Goal: Task Accomplishment & Management: Manage account settings

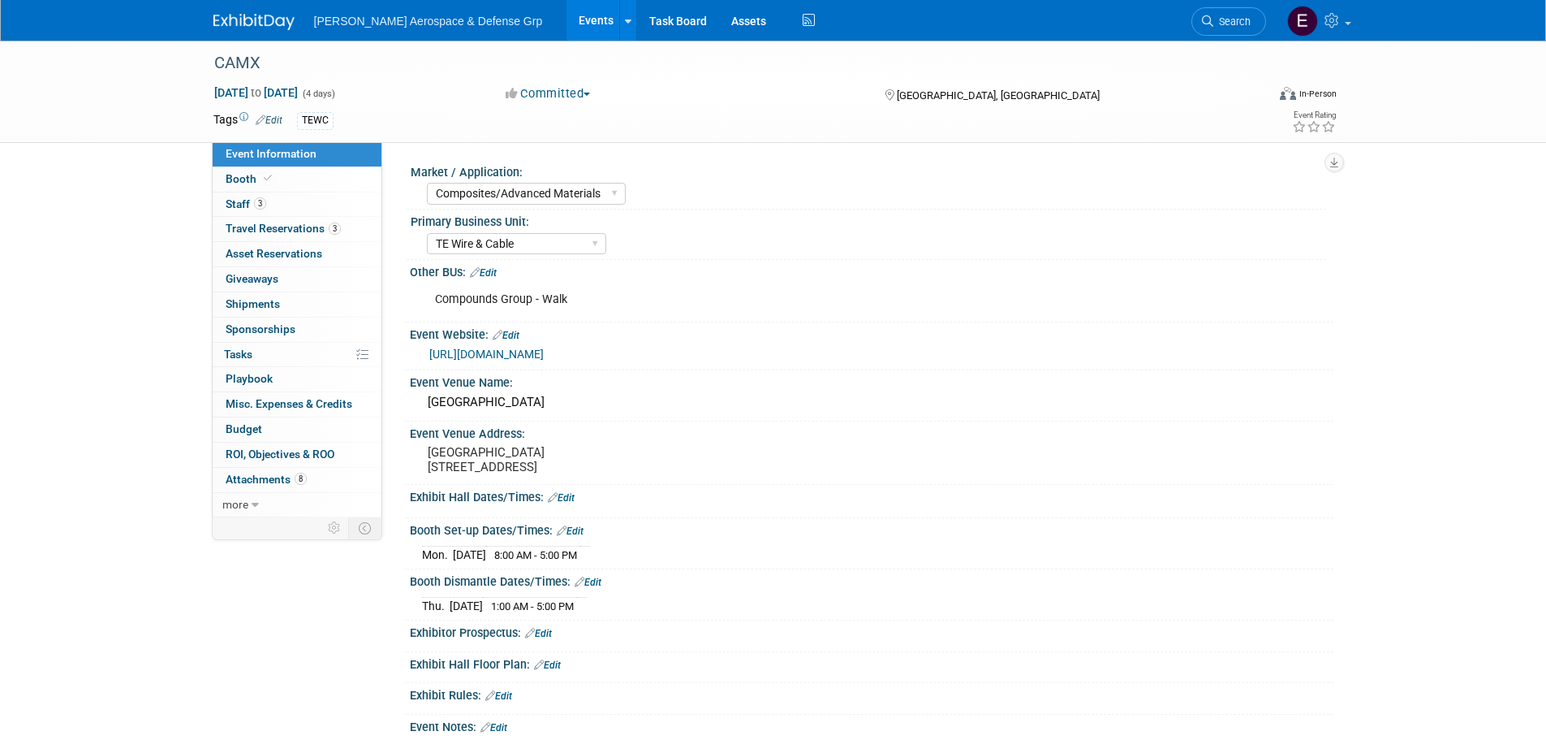
select select "Composites/Advanced Materials"
select select "TE Wire & Cable"
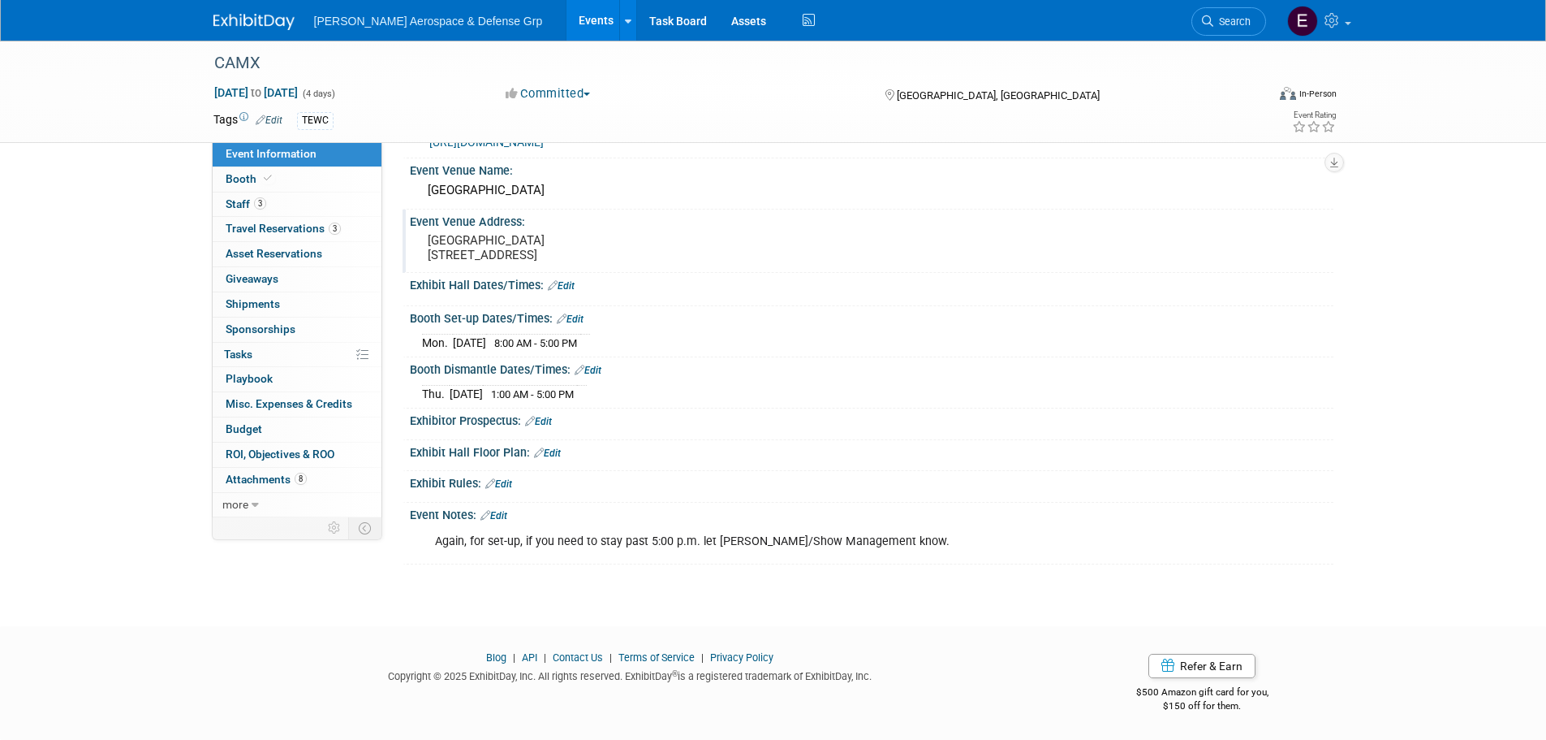
scroll to position [226, 0]
click at [284, 181] on link "Booth" at bounding box center [297, 179] width 169 height 24
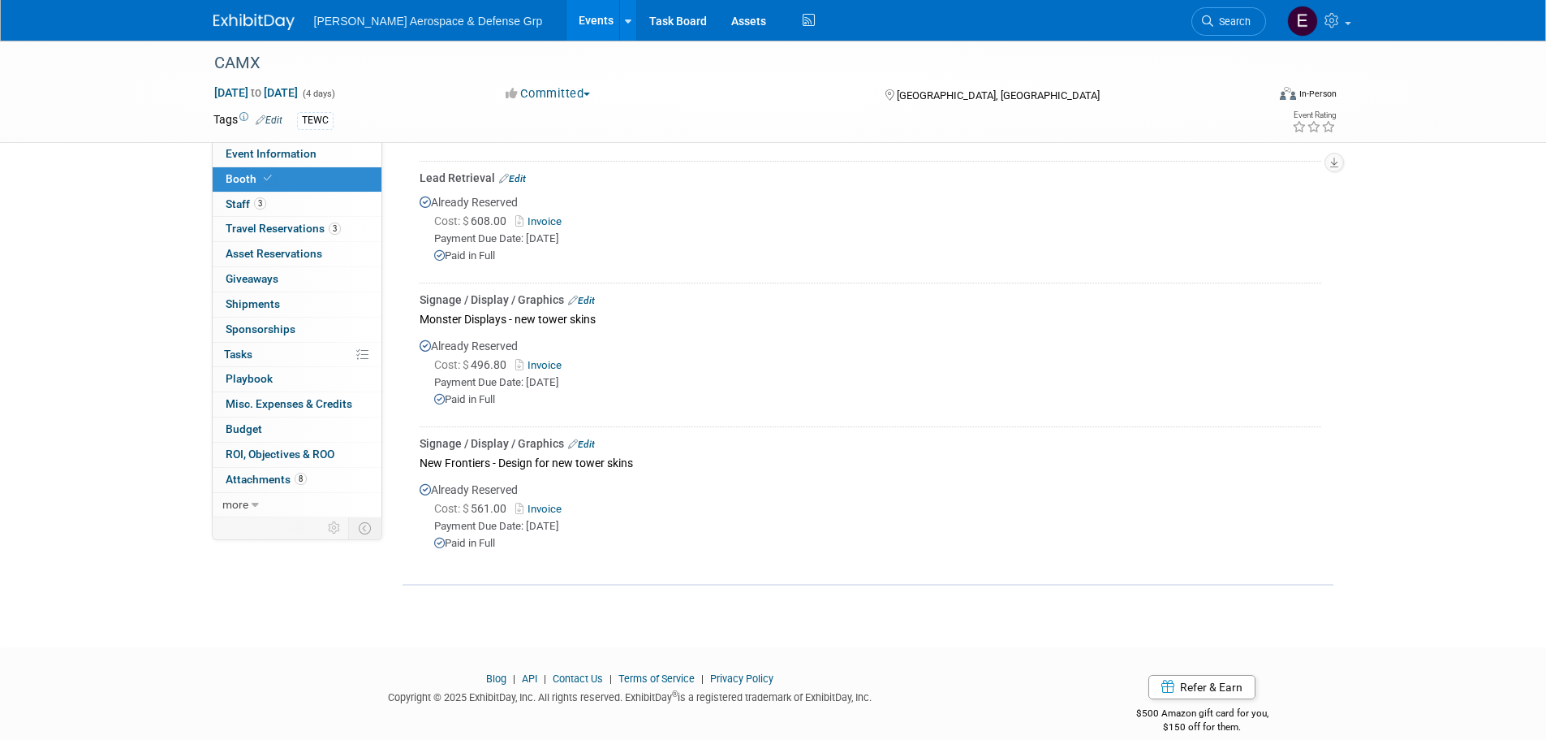
scroll to position [588, 0]
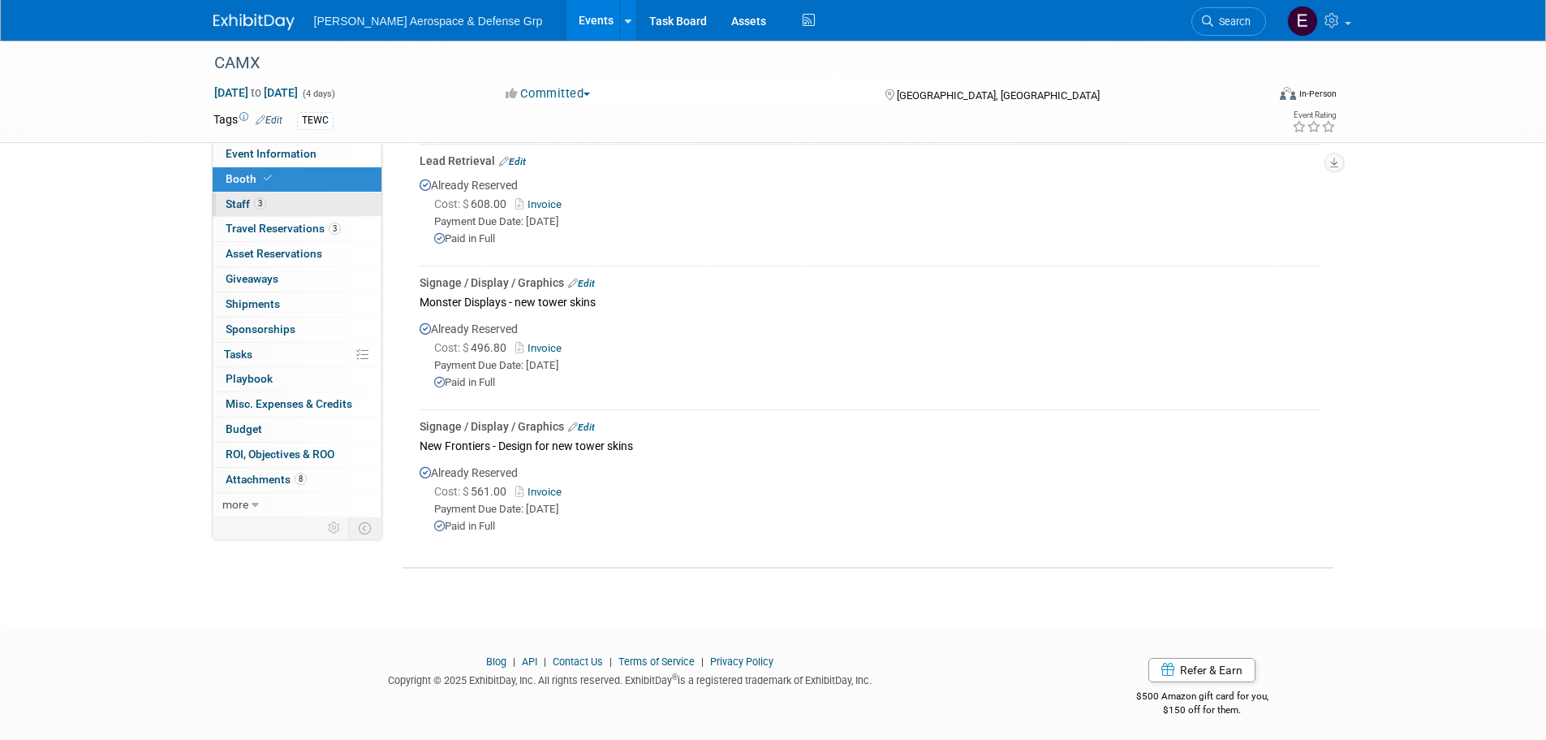
click at [265, 202] on span "3" at bounding box center [260, 203] width 12 height 12
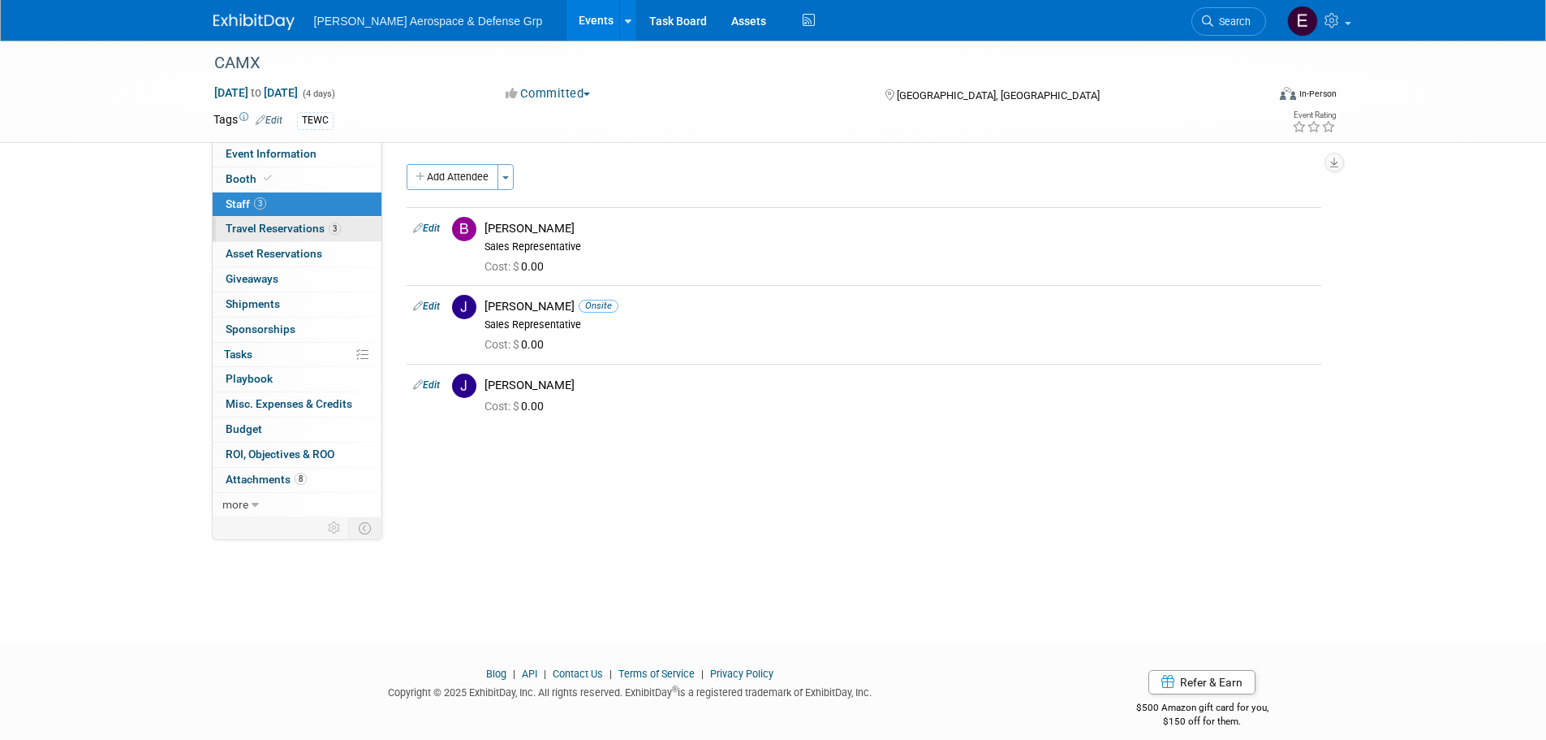
click at [291, 226] on span "Travel Reservations 3" at bounding box center [283, 228] width 115 height 13
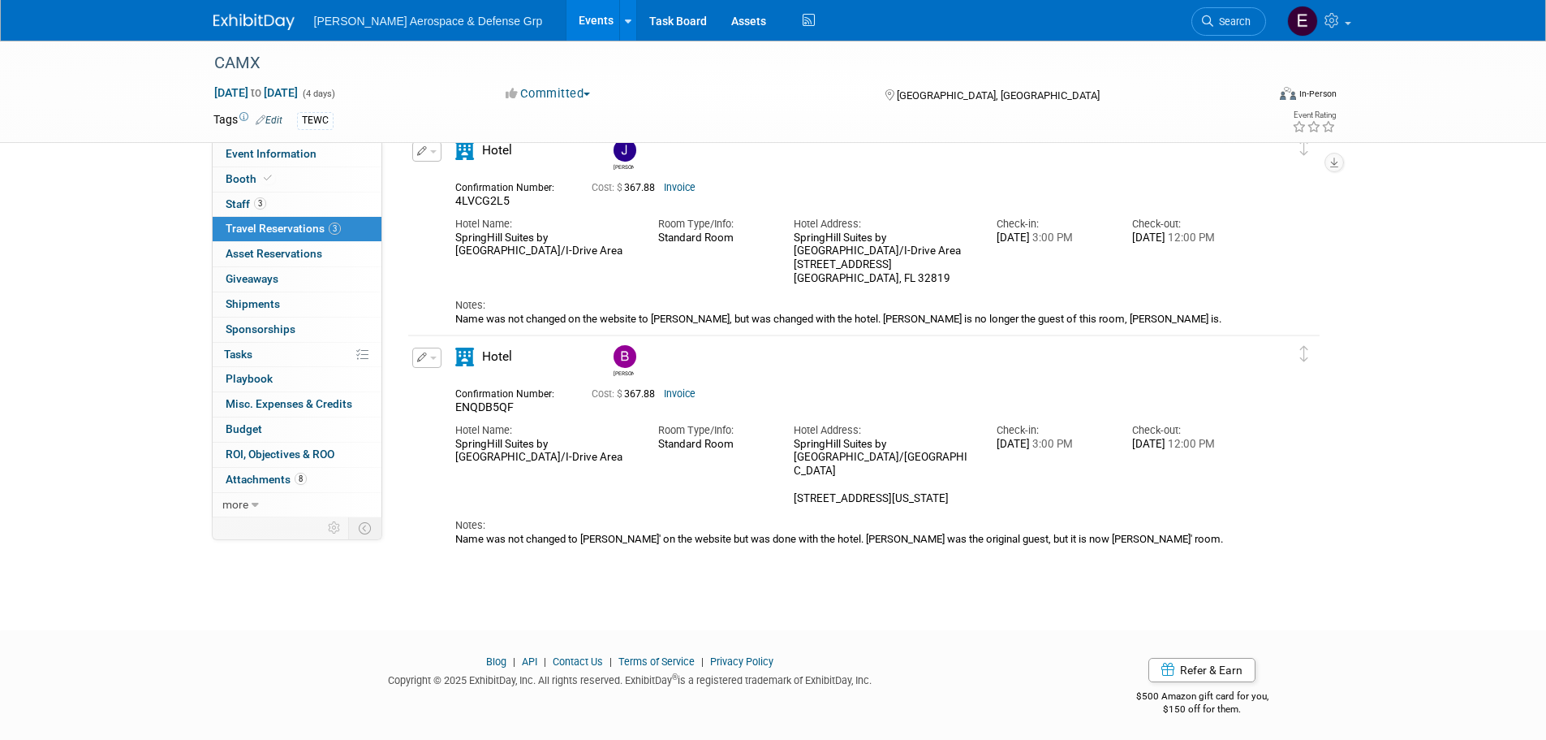
scroll to position [268, 0]
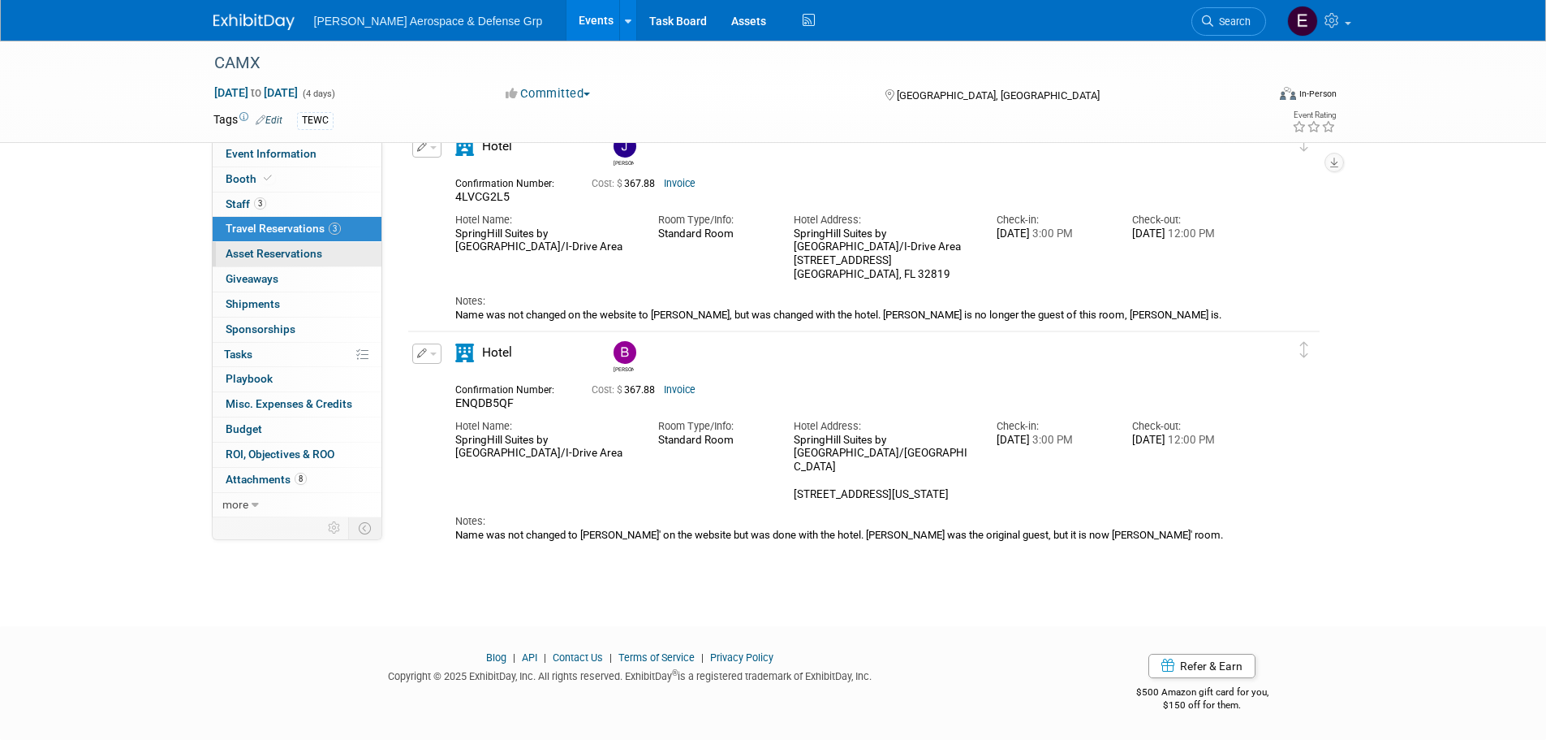
click at [320, 253] on span "Asset Reservations 0" at bounding box center [274, 253] width 97 height 13
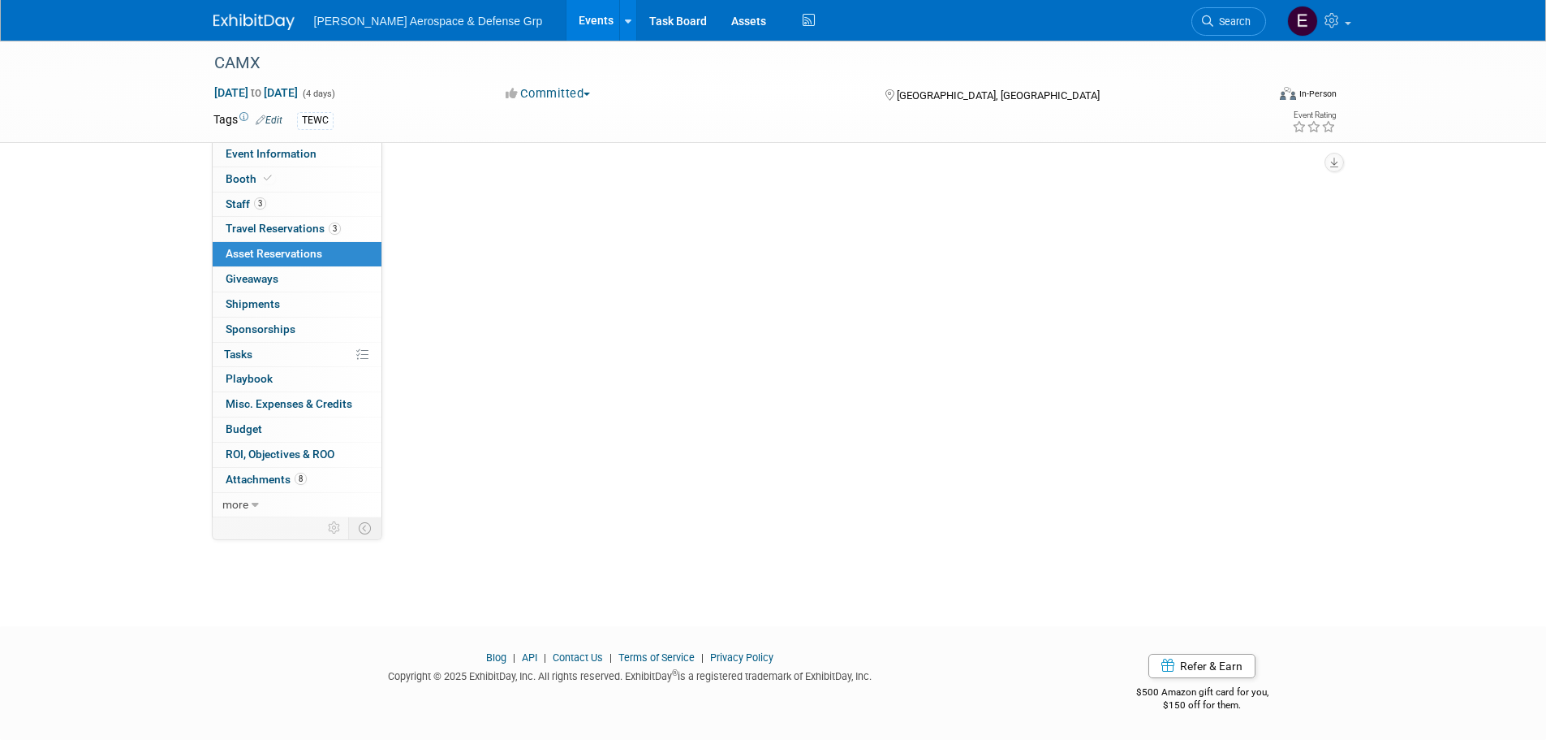
scroll to position [0, 0]
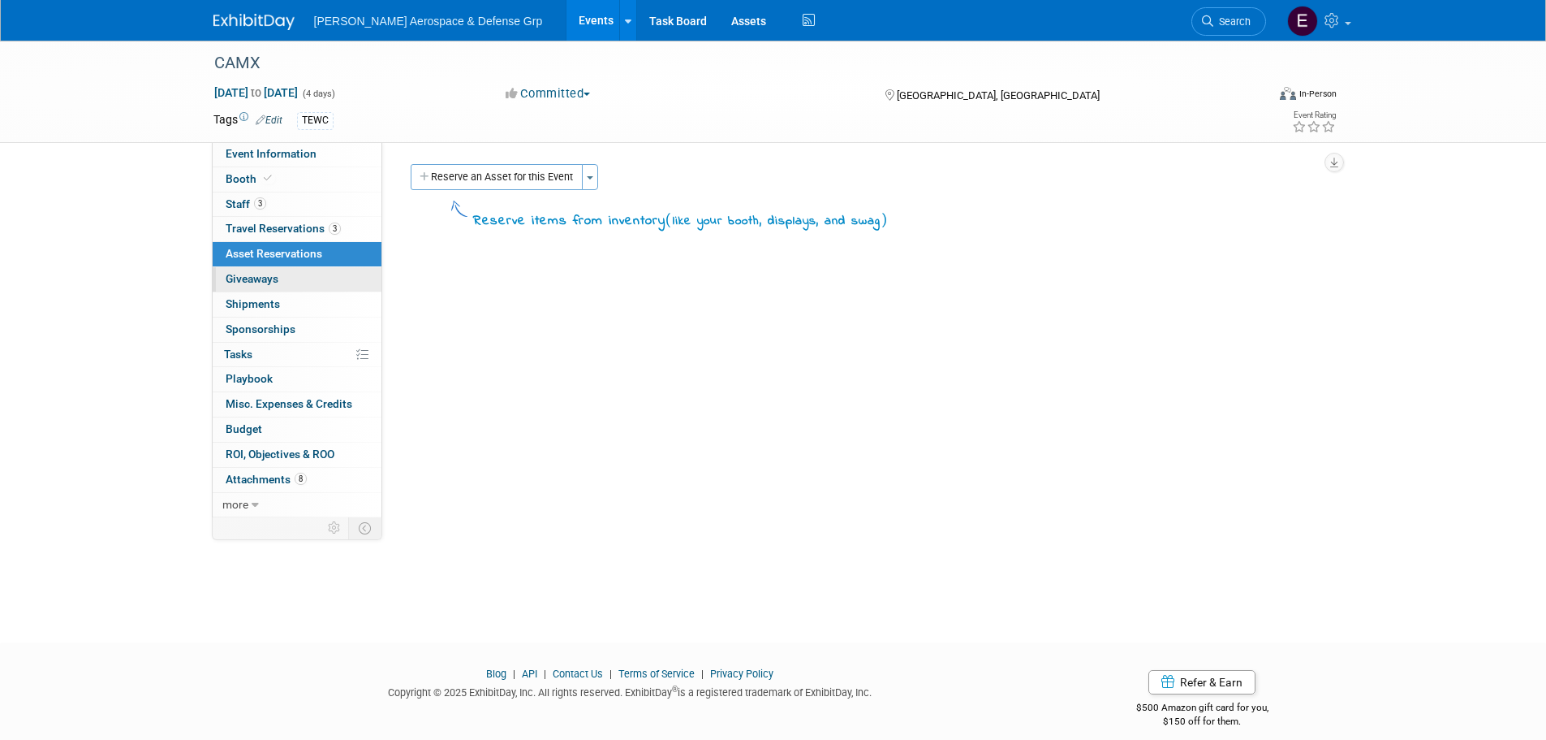
click at [301, 291] on link "0 Giveaways 0" at bounding box center [297, 279] width 169 height 24
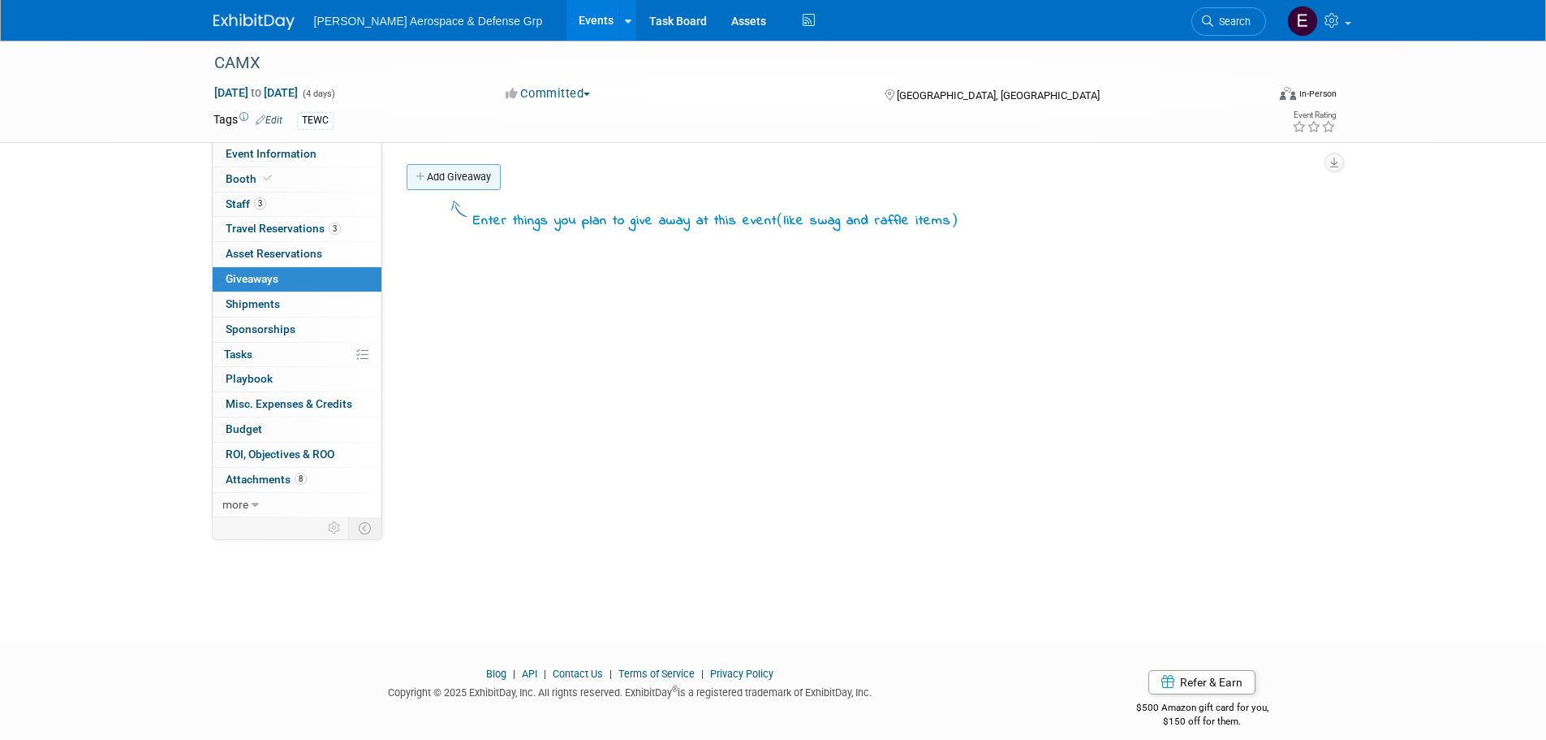
click at [481, 166] on link "Add Giveaway" at bounding box center [454, 177] width 94 height 26
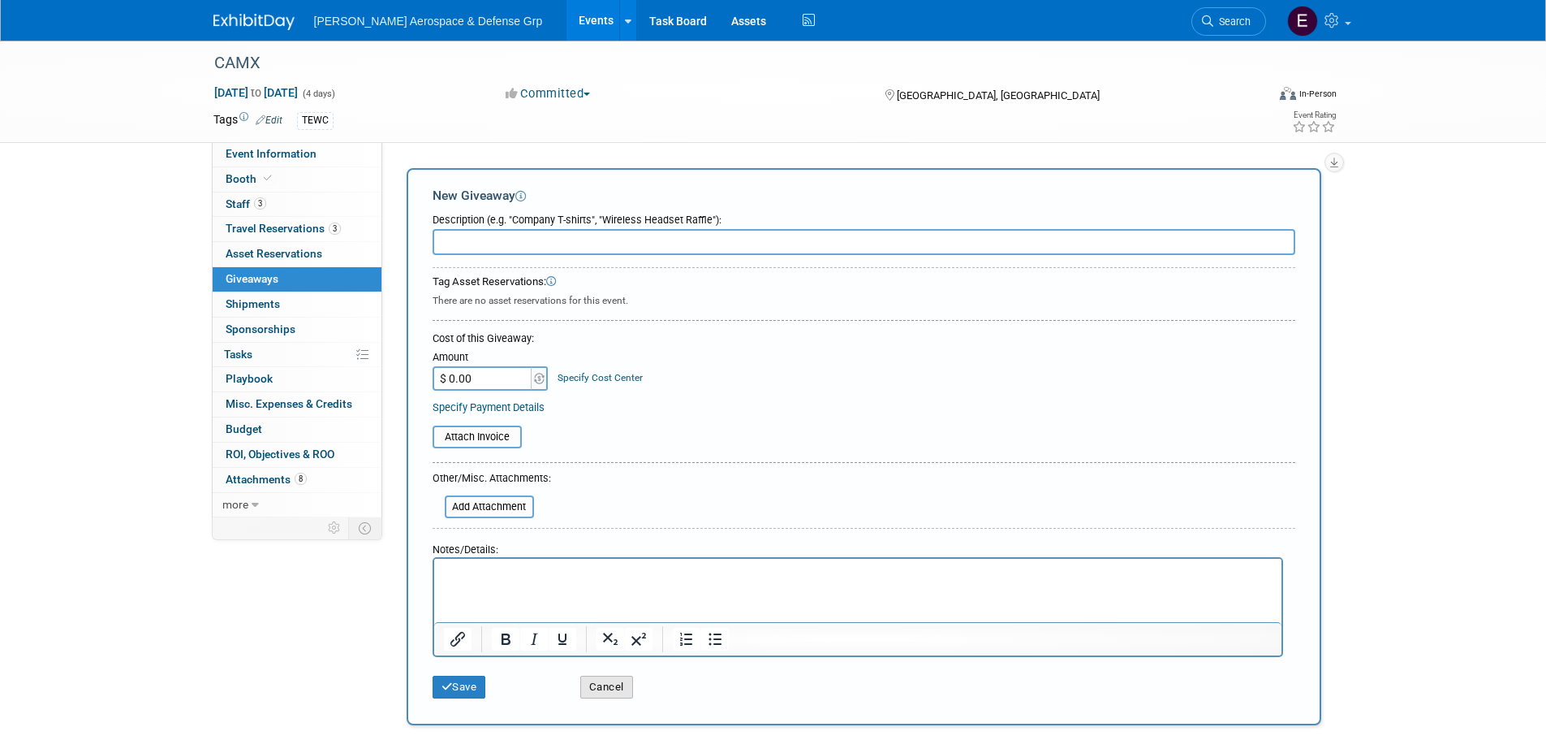
click at [612, 693] on button "Cancel" at bounding box center [606, 686] width 53 height 23
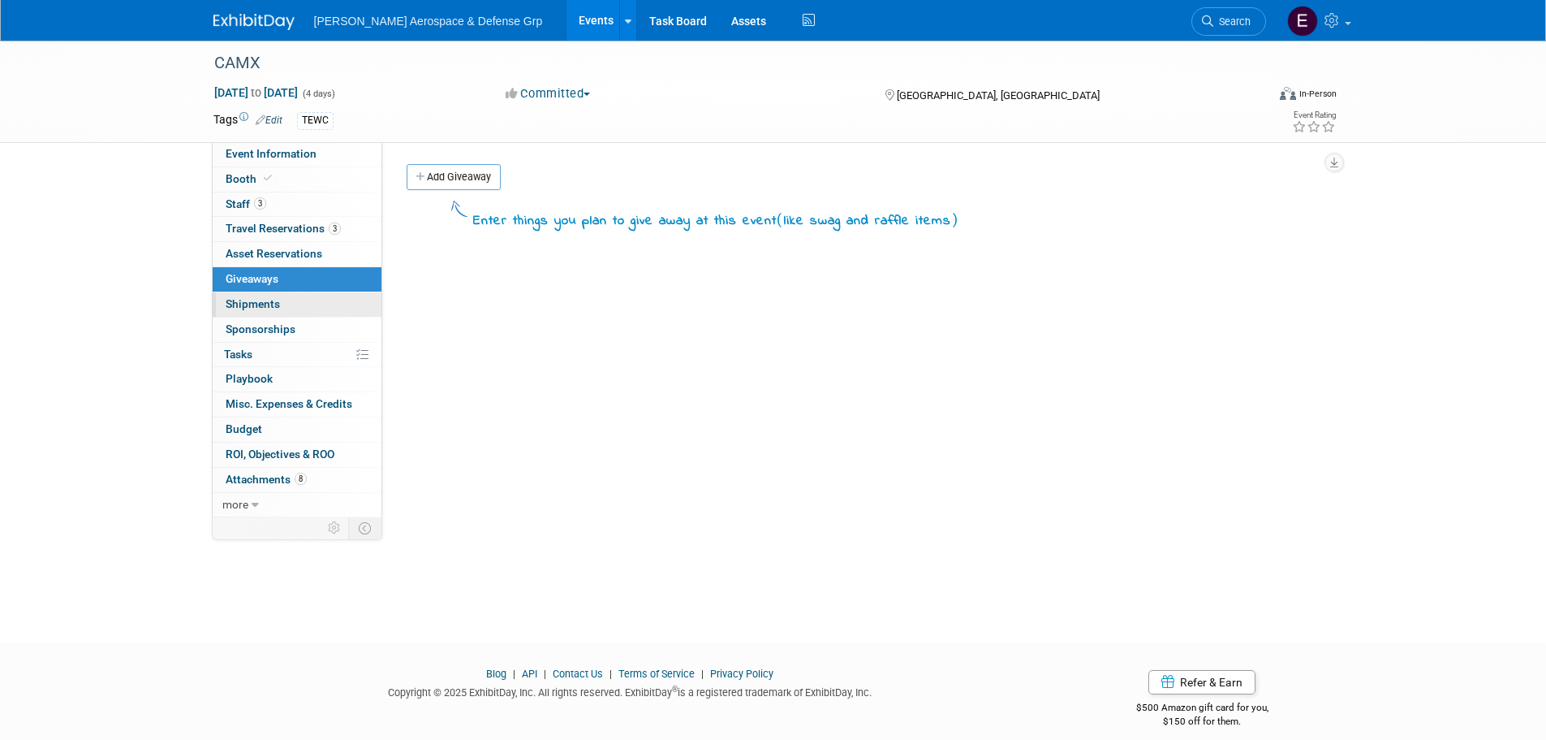
click at [284, 306] on link "0 Shipments 0" at bounding box center [297, 304] width 169 height 24
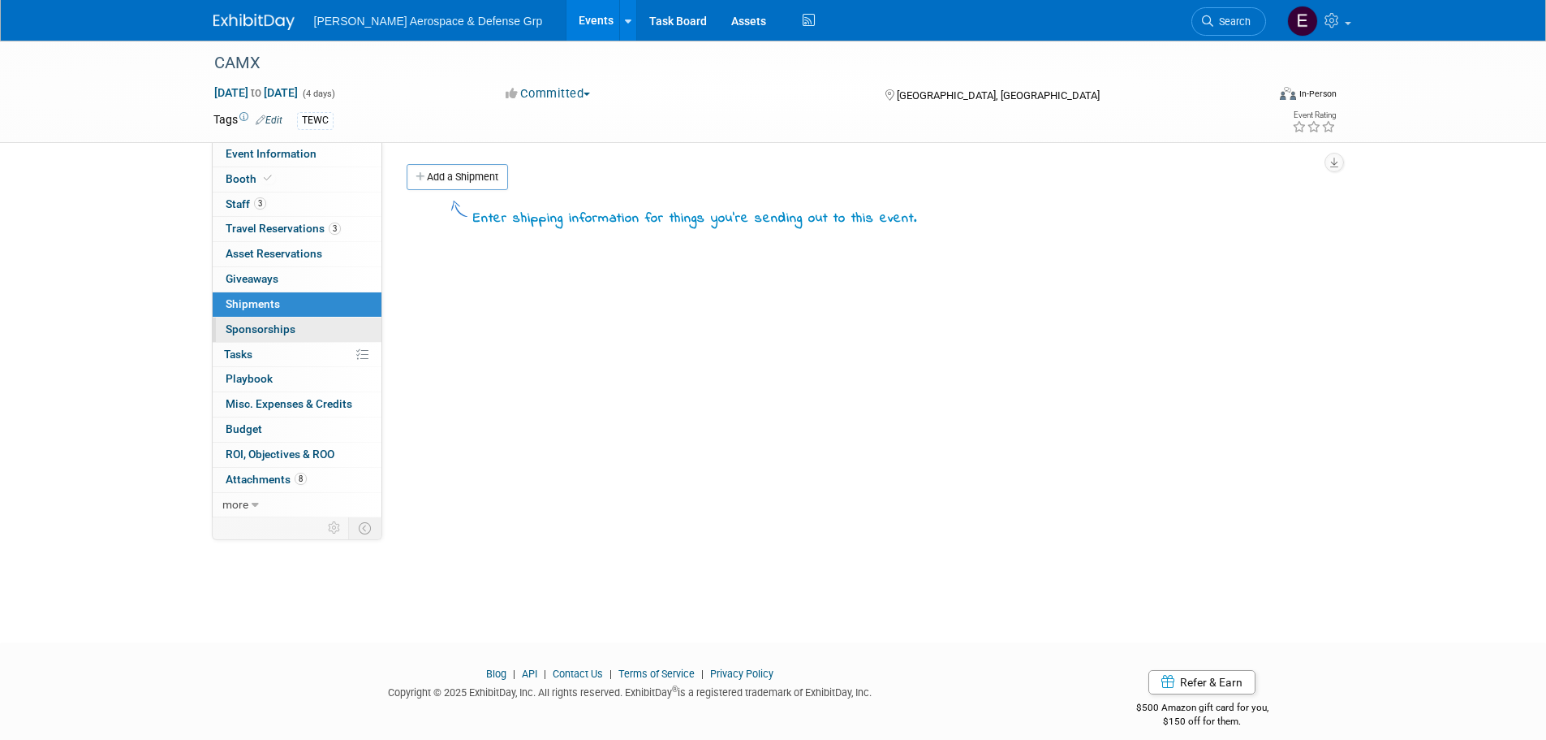
click at [287, 334] on span "Sponsorships 0" at bounding box center [261, 328] width 70 height 13
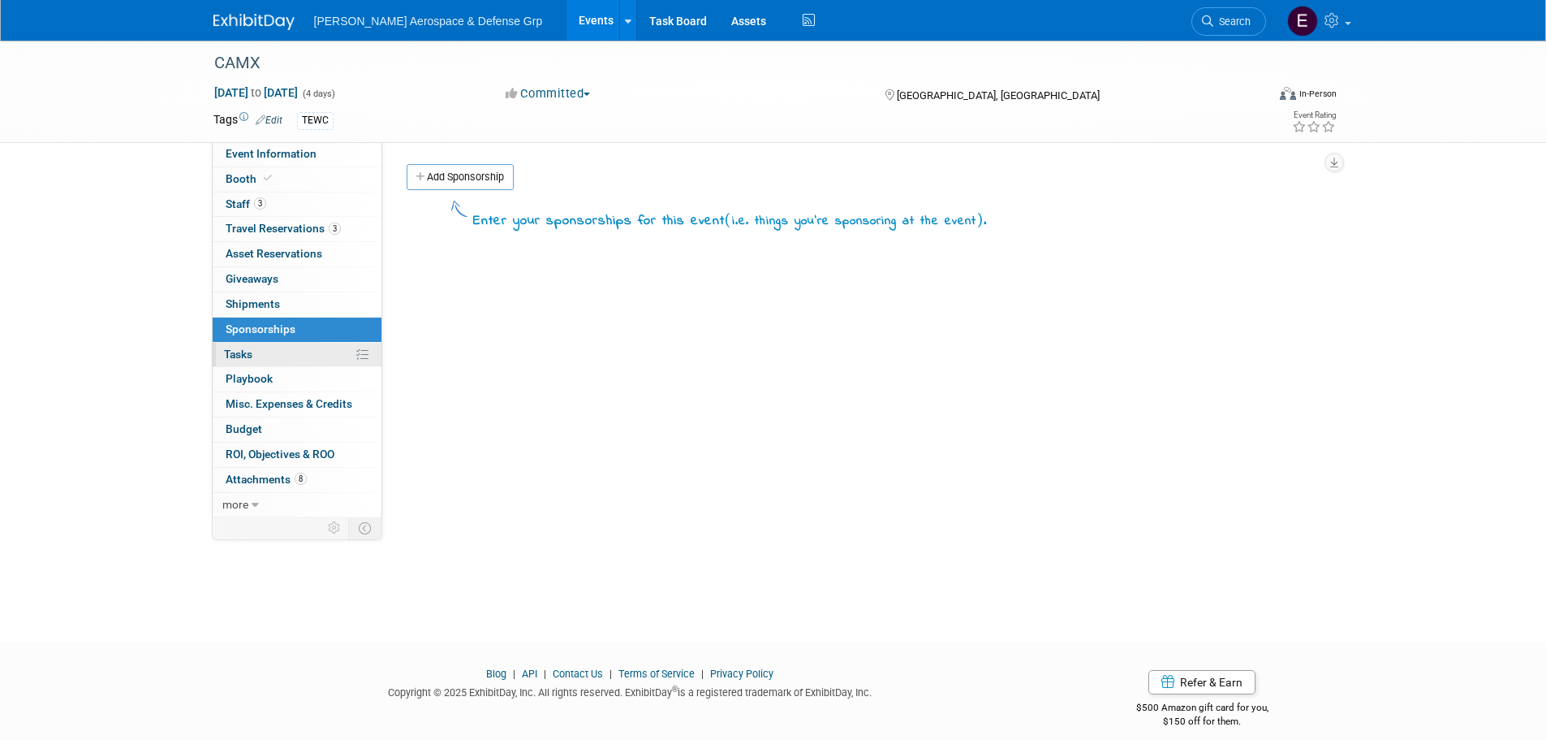
click at [287, 348] on link "0% Tasks 0%" at bounding box center [297, 355] width 169 height 24
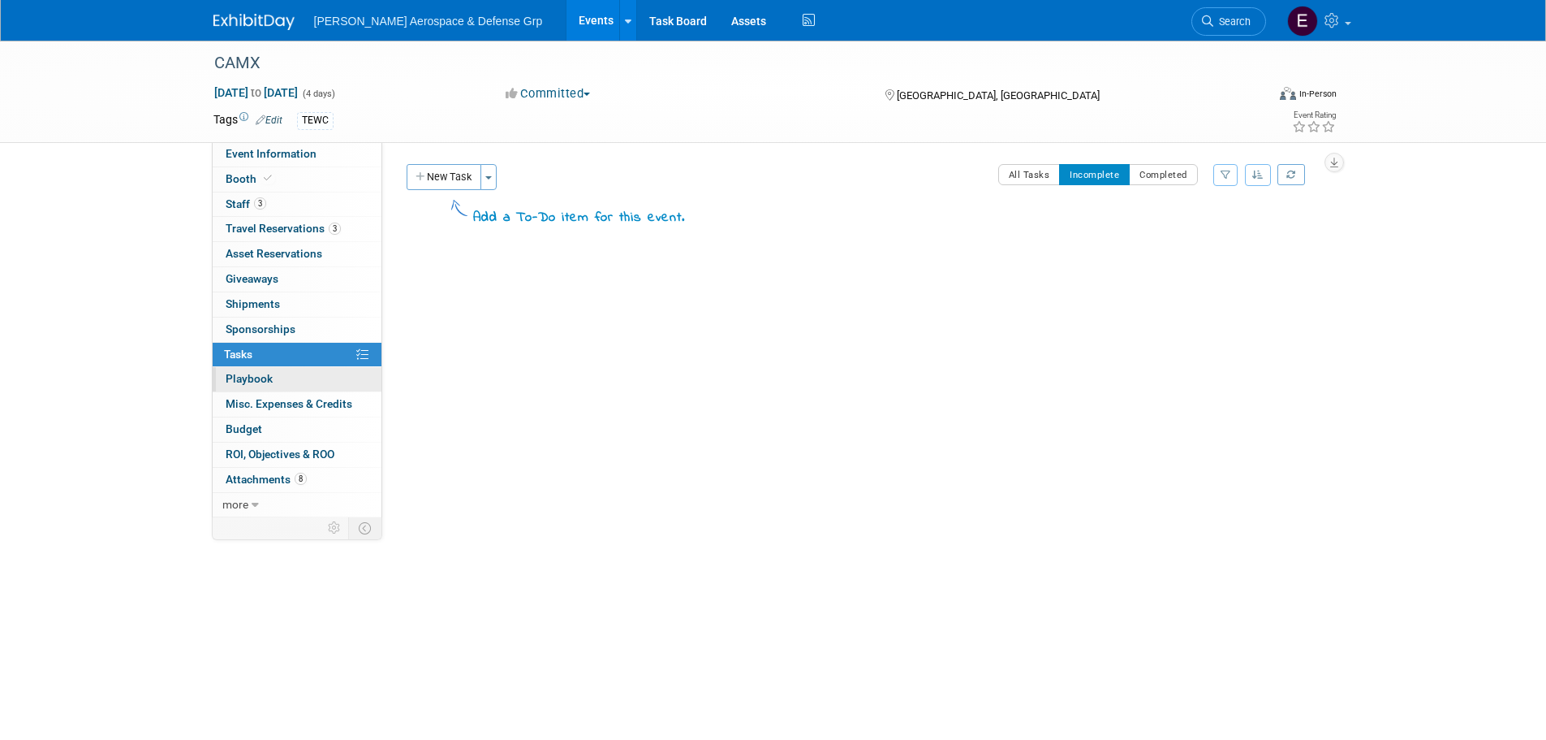
click at [286, 371] on link "0 Playbook 0" at bounding box center [297, 379] width 169 height 24
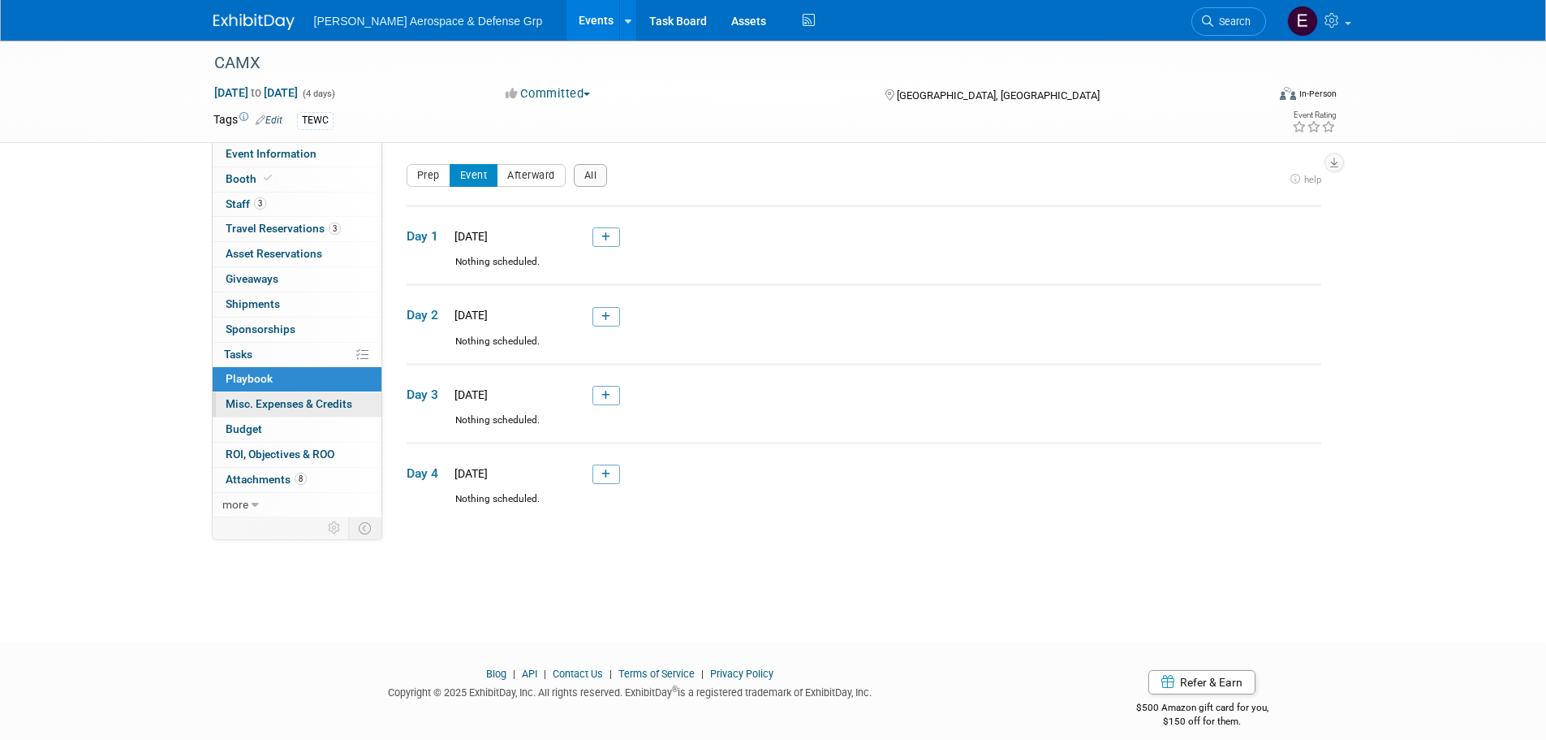
click at [284, 403] on span "Misc. Expenses & Credits 0" at bounding box center [289, 403] width 127 height 13
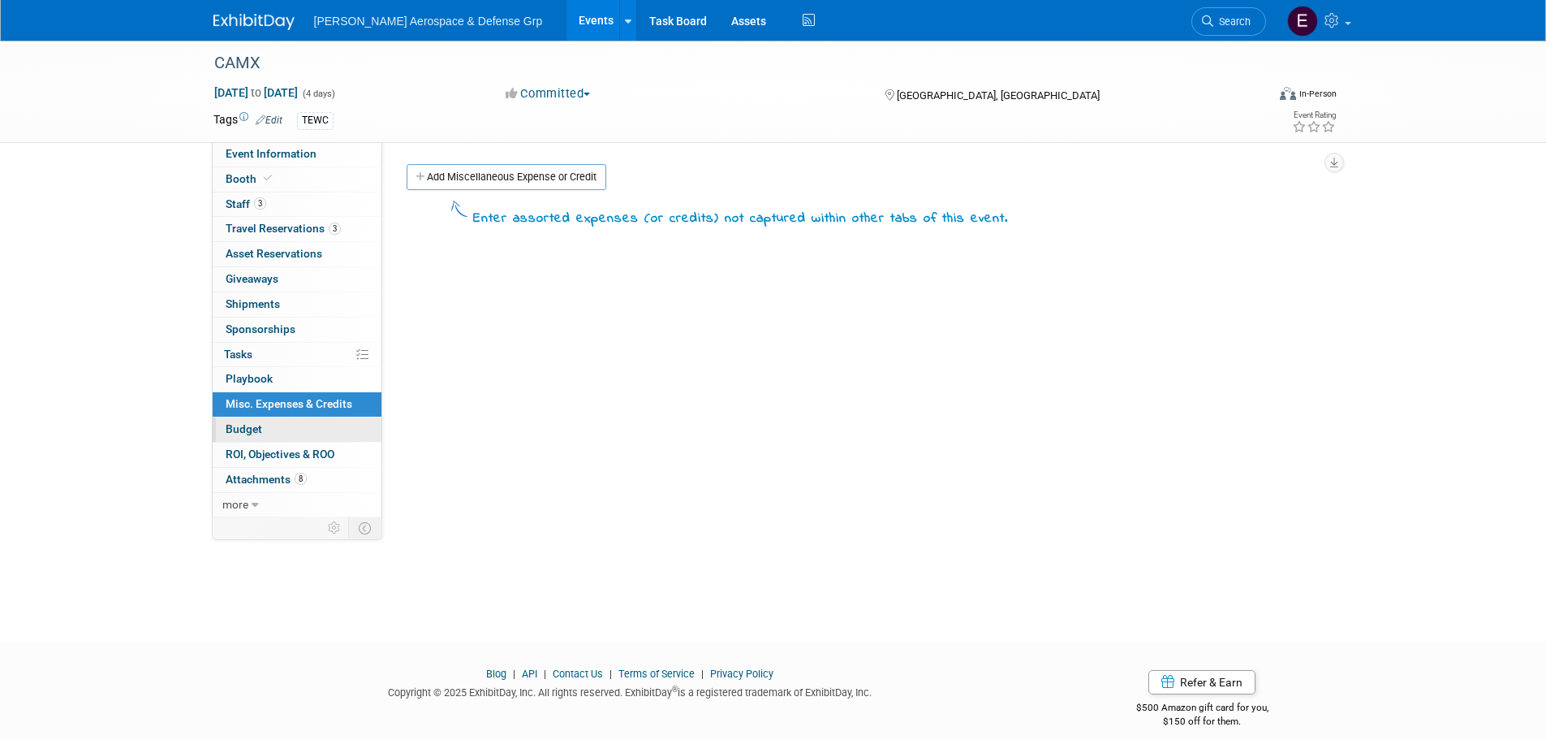
click at [262, 428] on link "Budget" at bounding box center [297, 429] width 169 height 24
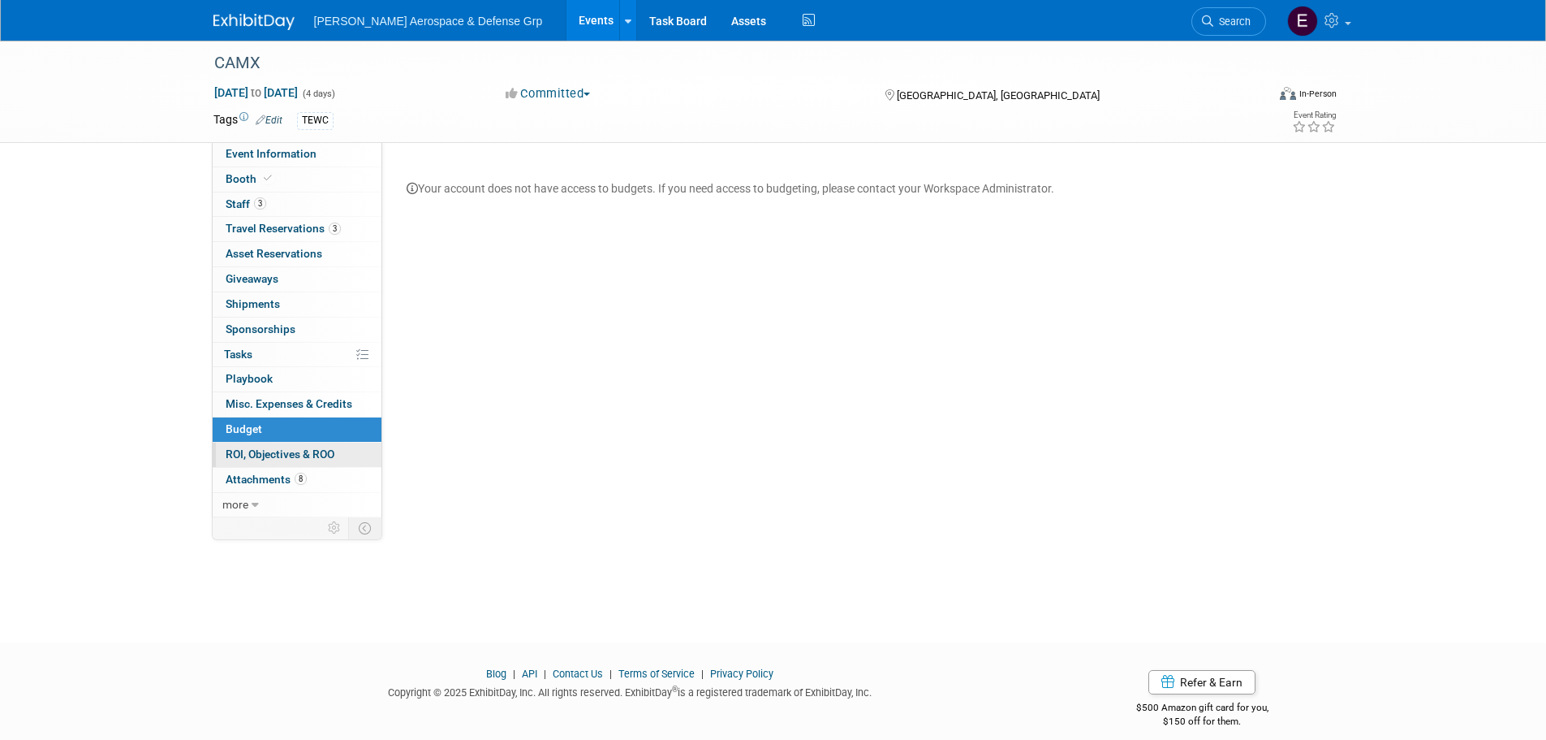
click at [281, 457] on span "ROI, Objectives & ROO 0" at bounding box center [280, 453] width 109 height 13
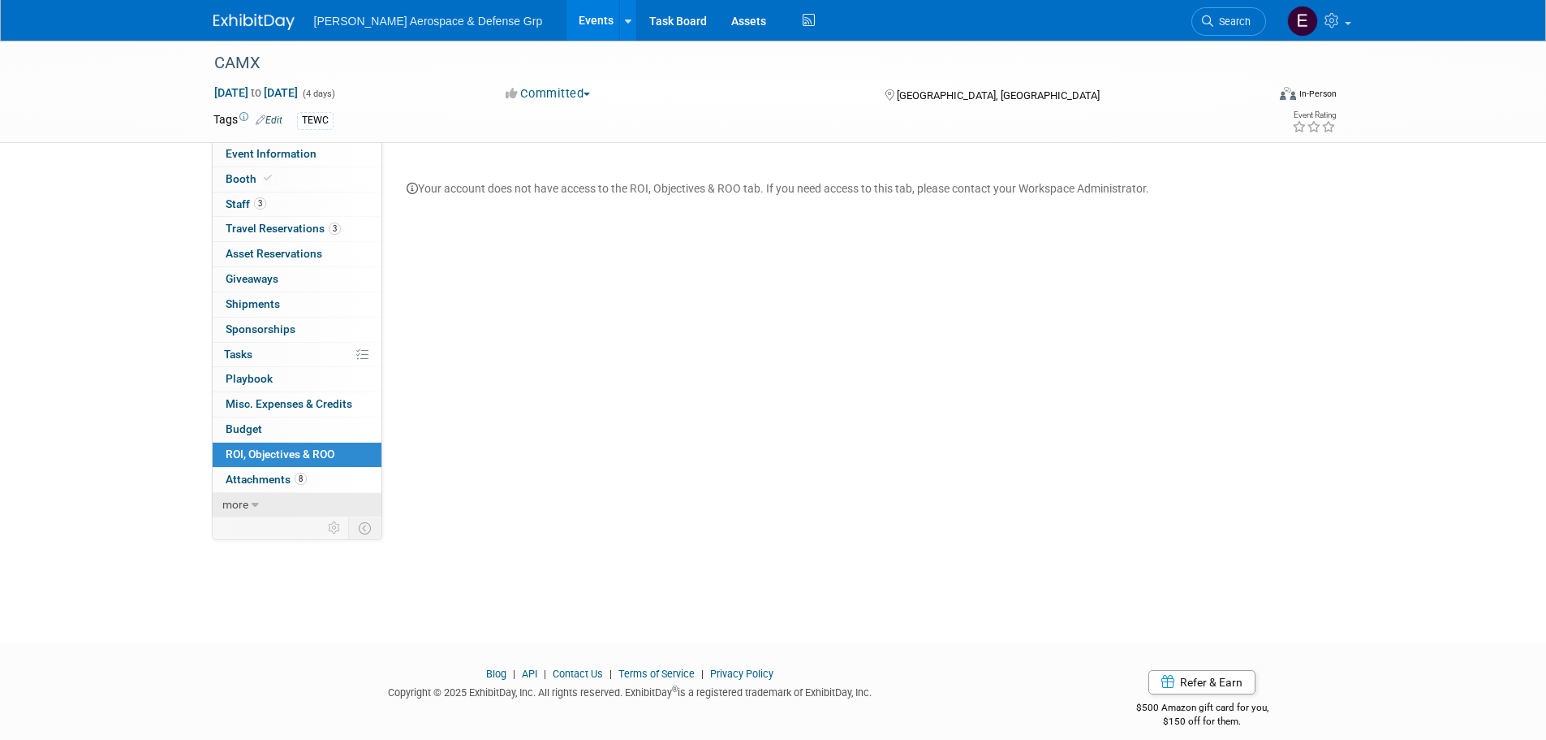
click at [254, 511] on link "more" at bounding box center [297, 505] width 169 height 24
